Goal: Register for event/course

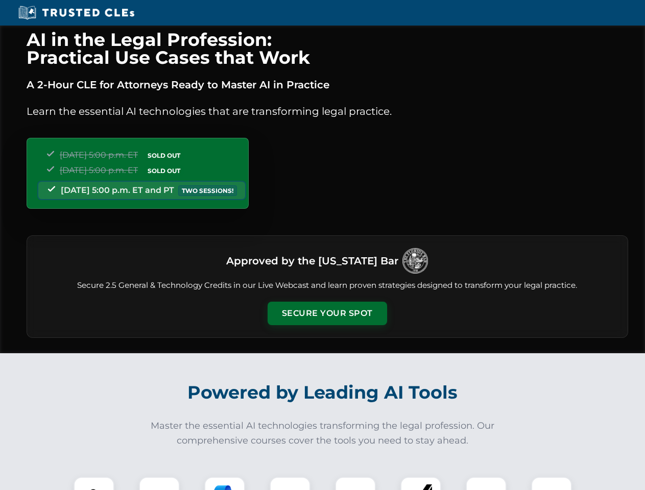
click at [327, 314] on button "Secure Your Spot" at bounding box center [327, 313] width 119 height 23
click at [94, 484] on img at bounding box center [94, 498] width 30 height 30
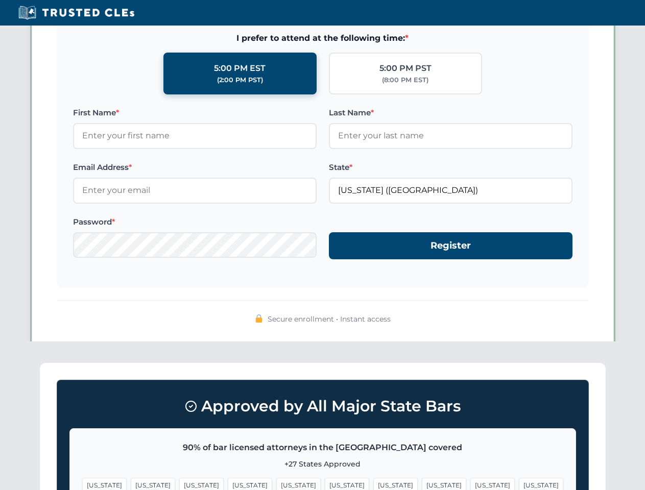
click at [373, 484] on span "[US_STATE]" at bounding box center [395, 485] width 44 height 15
click at [470, 484] on span "[US_STATE]" at bounding box center [492, 485] width 44 height 15
